Goal: Task Accomplishment & Management: Complete application form

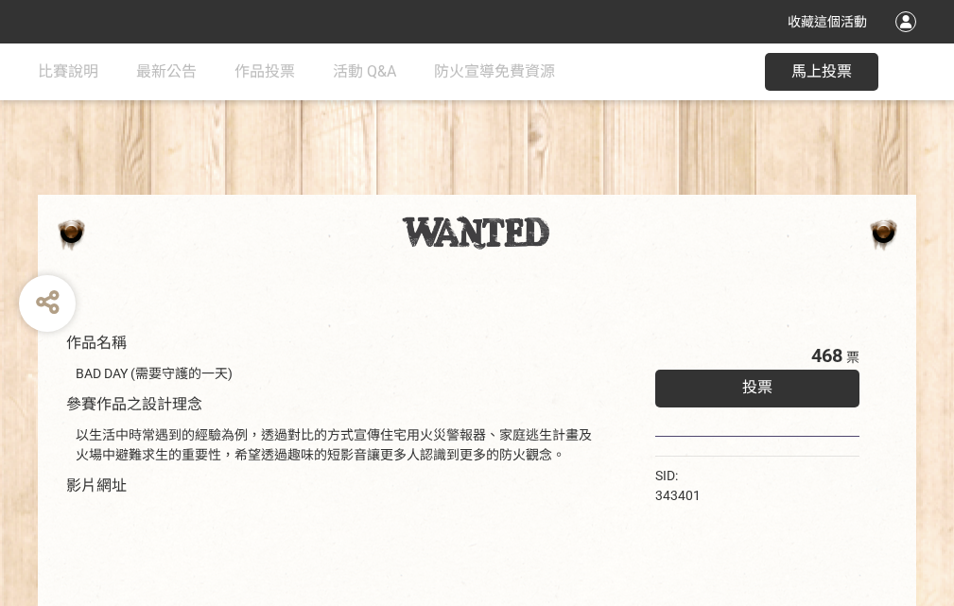
click at [909, 40] on div "收藏這個活動" at bounding box center [477, 21] width 954 height 43
click at [591, 186] on div "作品名稱 BAD DAY (需要守護的一天) 參賽作品之設計理念 以生活中時常遇到的經驗為例，透過對比的方式宣傳住宅用火災警報器、家庭逃生計畫及火場中避難求生…" at bounding box center [477, 440] width 954 height 795
click at [753, 383] on span "投票" at bounding box center [757, 387] width 30 height 18
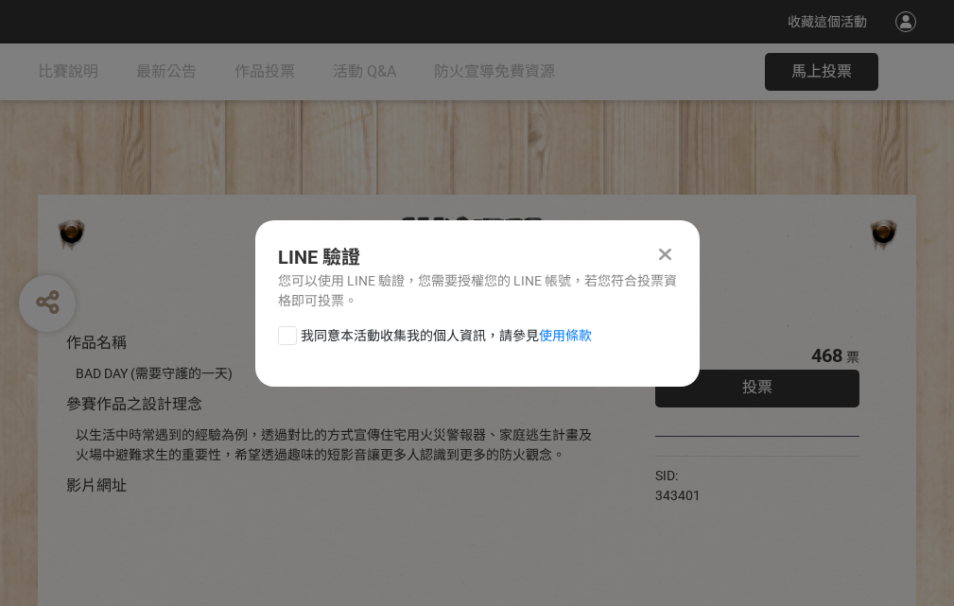
click at [286, 332] on div at bounding box center [287, 335] width 19 height 19
checkbox input "true"
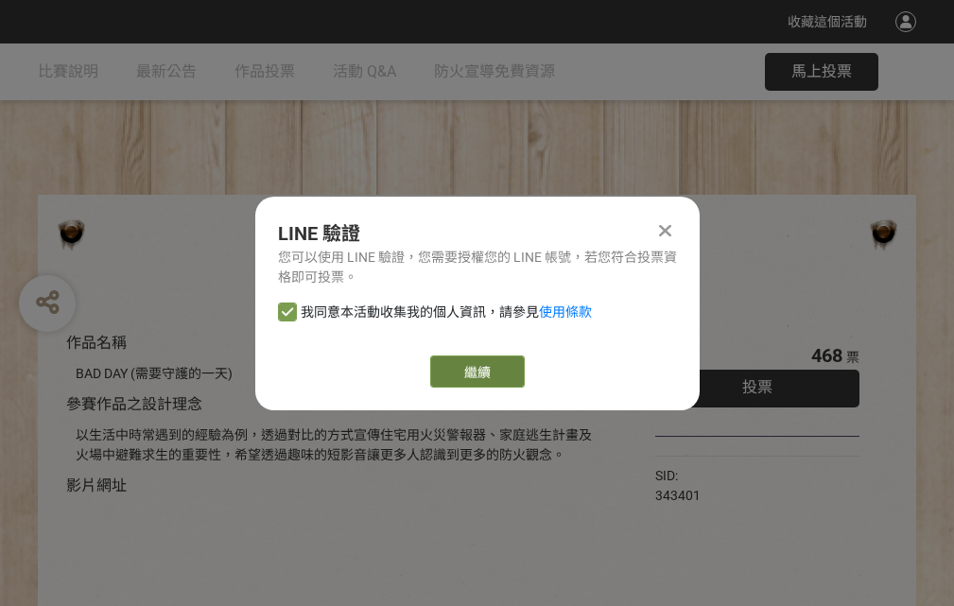
click at [476, 372] on link "繼續" at bounding box center [477, 371] width 95 height 32
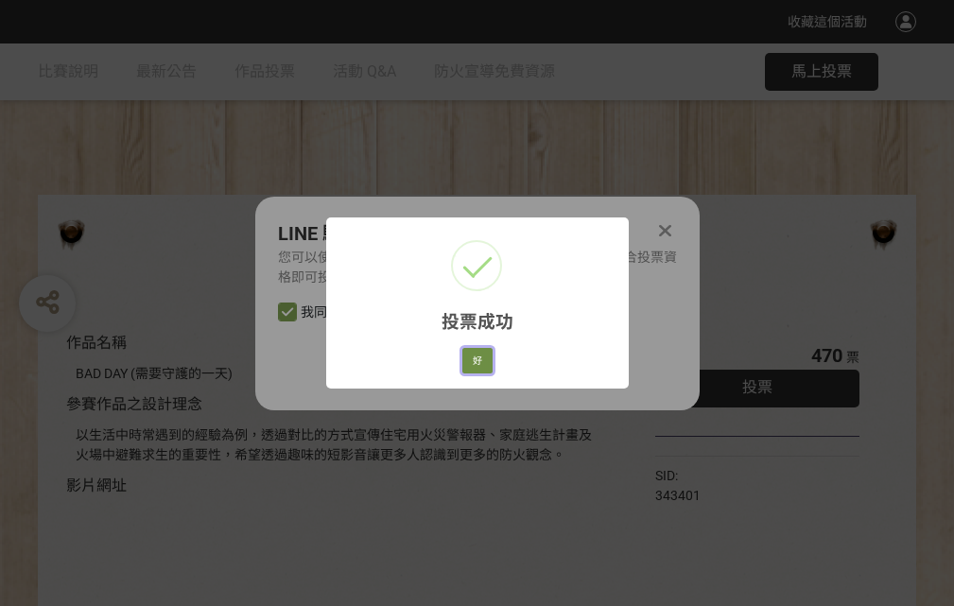
click at [472, 357] on button "好" at bounding box center [477, 361] width 30 height 26
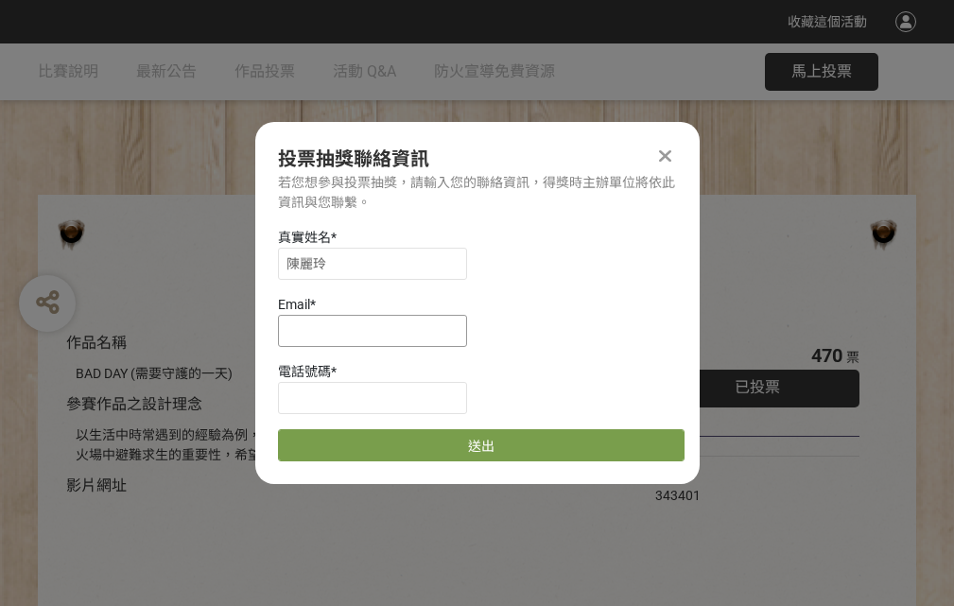
click at [378, 330] on input at bounding box center [372, 331] width 189 height 32
type input "[EMAIL_ADDRESS][DOMAIN_NAME]"
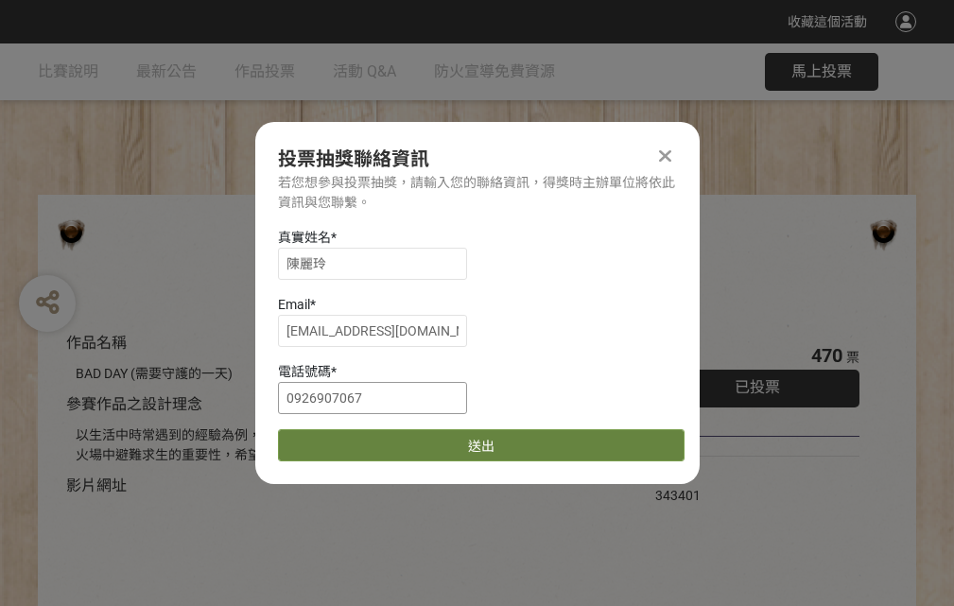
type input "0926907067"
click at [332, 439] on button "送出" at bounding box center [481, 445] width 407 height 32
